Goal: Information Seeking & Learning: Learn about a topic

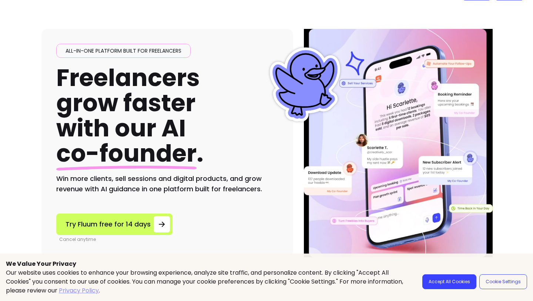
scroll to position [19, 0]
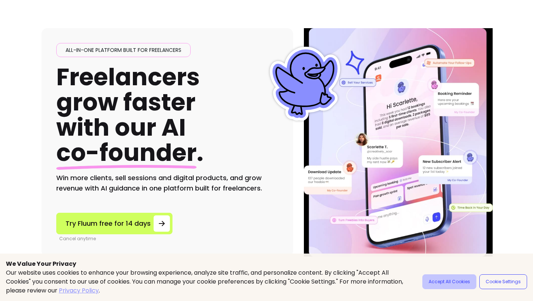
click at [438, 282] on button "Accept All Cookies" at bounding box center [449, 281] width 54 height 15
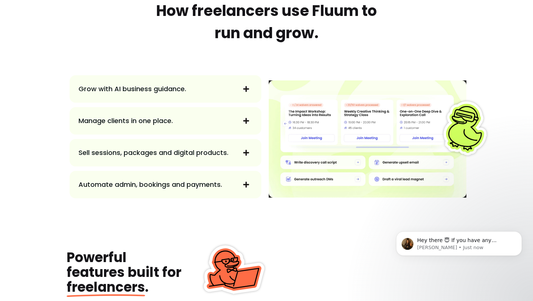
scroll to position [0, 0]
click at [245, 89] on icon "button" at bounding box center [246, 89] width 6 height 6
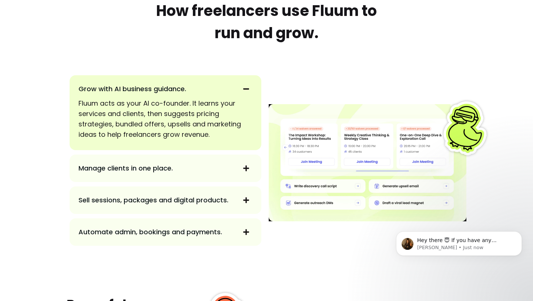
click at [245, 168] on icon "button" at bounding box center [246, 168] width 6 height 6
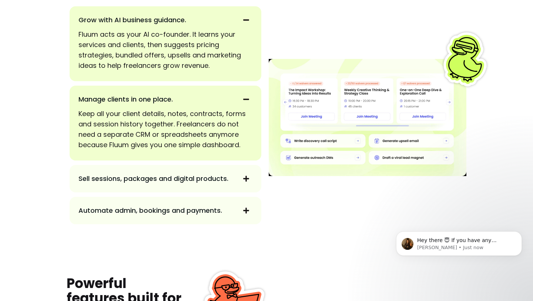
scroll to position [868, 0]
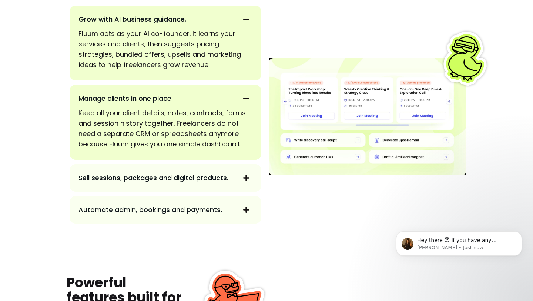
click at [245, 180] on icon "button" at bounding box center [246, 177] width 7 height 7
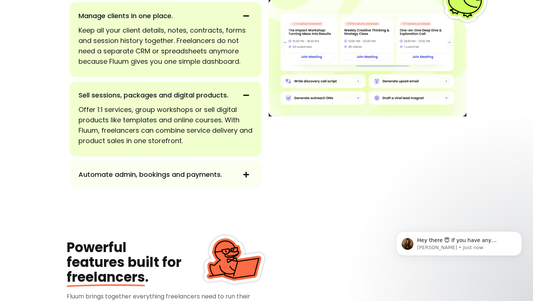
scroll to position [952, 0]
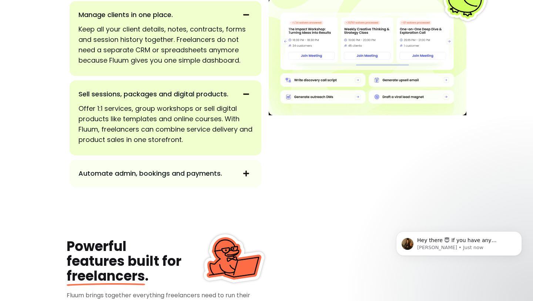
click at [244, 171] on icon "button" at bounding box center [246, 173] width 7 height 7
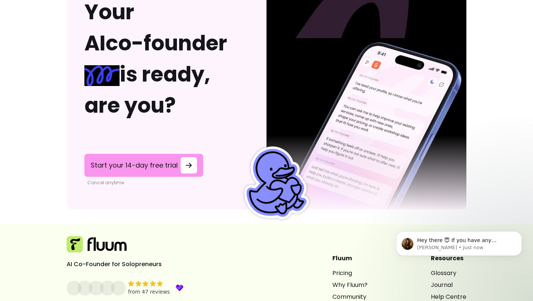
scroll to position [2083, 0]
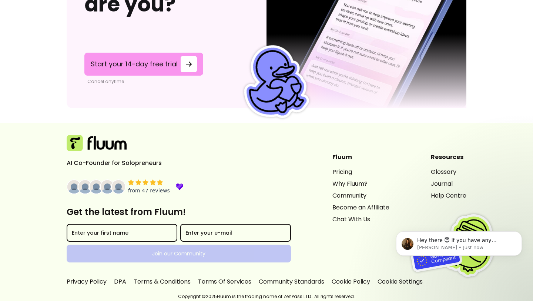
click at [153, 188] on div "from 47 reviews" at bounding box center [149, 190] width 42 height 7
click at [332, 172] on link "Pricing" at bounding box center [360, 171] width 57 height 9
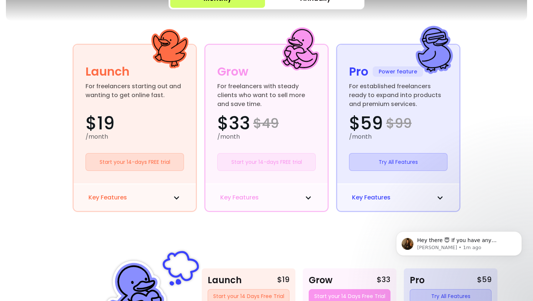
scroll to position [195, 0]
click at [163, 198] on button "Key Features" at bounding box center [134, 196] width 93 height 9
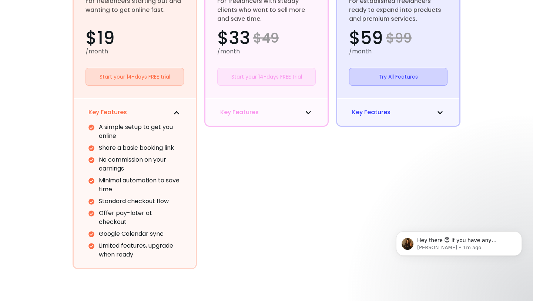
scroll to position [267, 0]
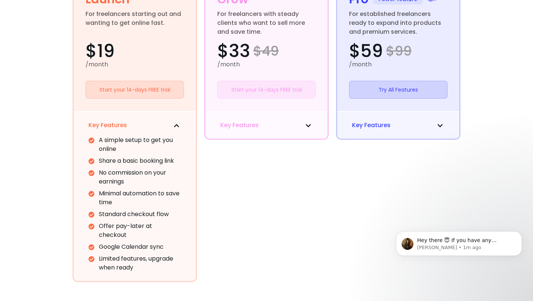
click at [274, 124] on button "Key Features" at bounding box center [266, 125] width 93 height 9
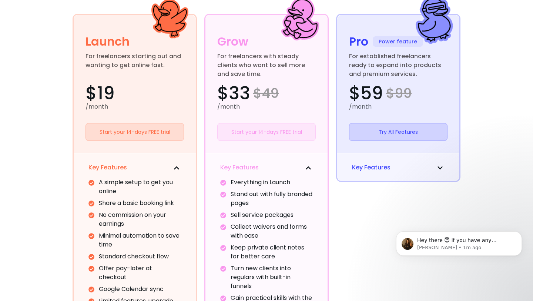
scroll to position [222, 0]
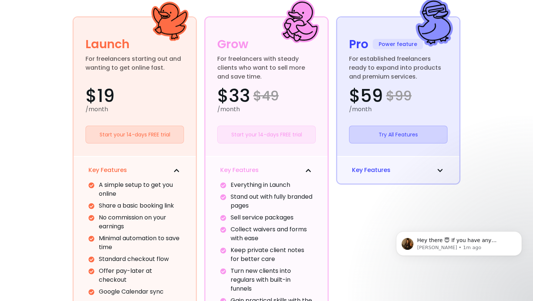
click at [382, 167] on span "Key Features" at bounding box center [371, 169] width 38 height 9
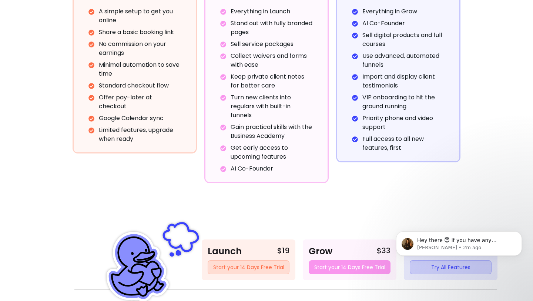
scroll to position [0, 0]
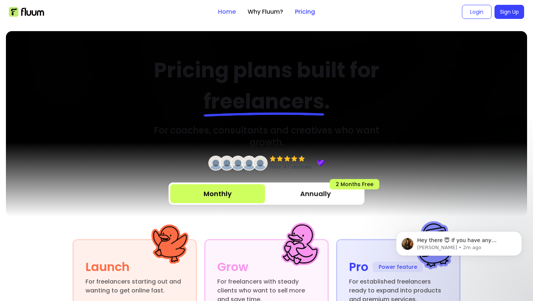
click at [224, 12] on link "Home" at bounding box center [227, 11] width 18 height 9
